Goal: Information Seeking & Learning: Compare options

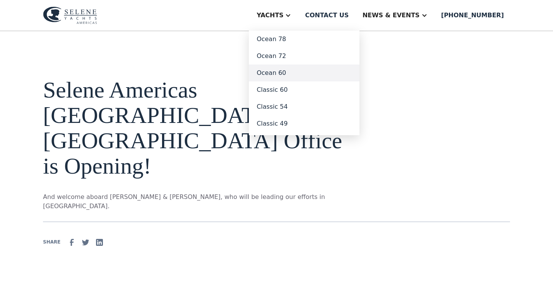
click at [295, 74] on link "Ocean 60" at bounding box center [304, 72] width 111 height 17
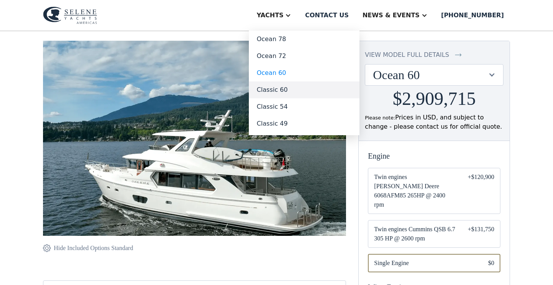
drag, startPoint x: 293, startPoint y: 91, endPoint x: 277, endPoint y: 85, distance: 16.3
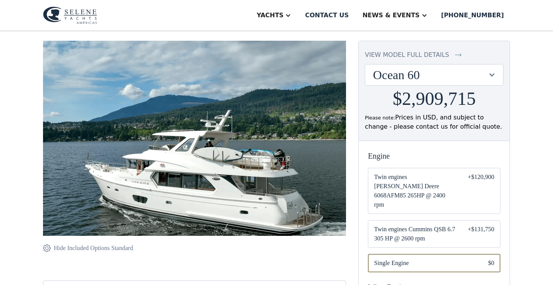
click at [491, 76] on div at bounding box center [491, 74] width 7 height 7
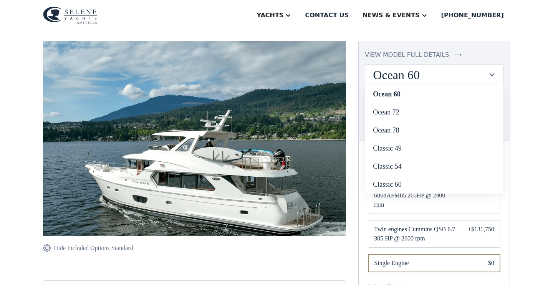
click at [491, 76] on div at bounding box center [491, 74] width 7 height 7
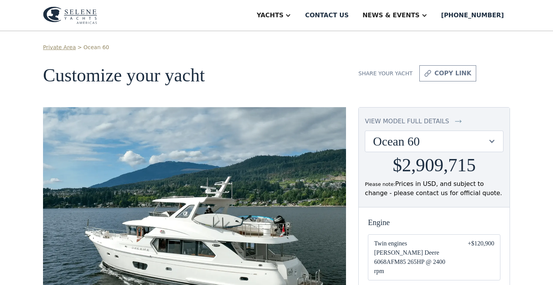
scroll to position [0, 0]
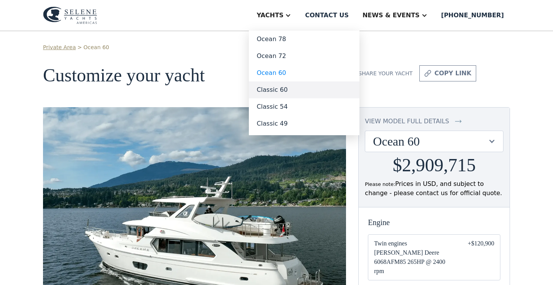
click at [292, 90] on link "Classic 60" at bounding box center [304, 89] width 111 height 17
click at [293, 89] on link "Classic 60" at bounding box center [304, 89] width 111 height 17
